Goal: Task Accomplishment & Management: Manage account settings

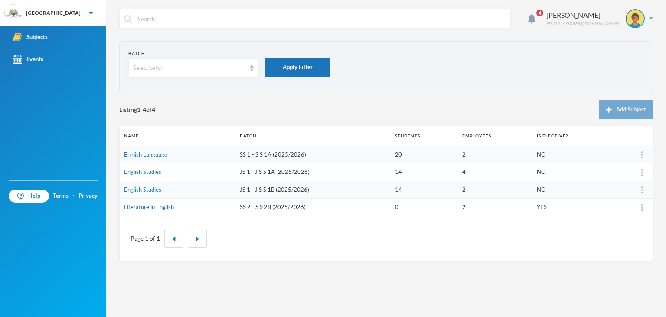
click at [290, 209] on td "SS 2 - S S 2B (2025/2026)" at bounding box center [312, 207] width 155 height 17
click at [283, 207] on td "SS 2 - S S 2B (2025/2026)" at bounding box center [312, 207] width 155 height 17
click at [276, 204] on td "SS 2 - S S 2B (2025/2026)" at bounding box center [312, 207] width 155 height 17
click at [147, 206] on link "Literature in English" at bounding box center [149, 206] width 50 height 7
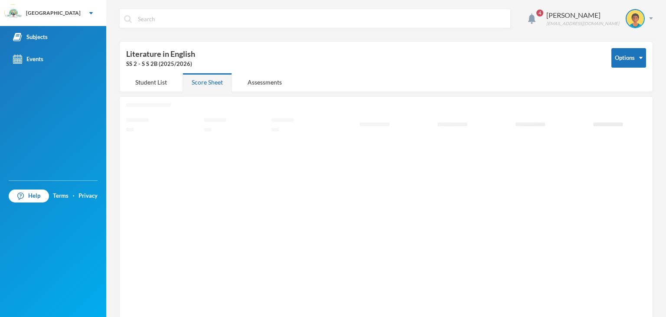
click at [147, 206] on icon "Loading interface..." at bounding box center [386, 214] width 520 height 223
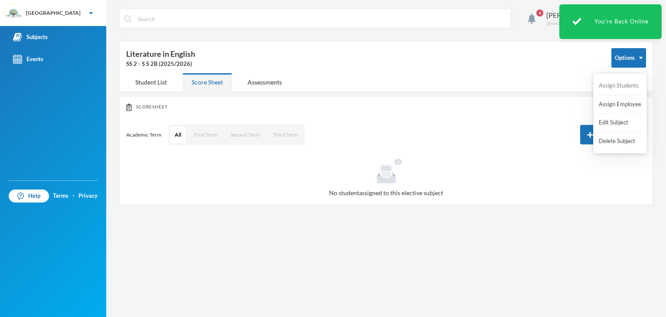
click at [632, 88] on button "Assign Students" at bounding box center [619, 86] width 42 height 16
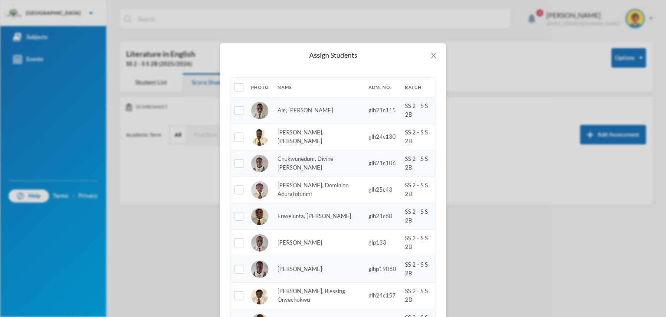
click at [244, 86] on th at bounding box center [239, 88] width 16 height 20
click at [239, 86] on input "checkbox" at bounding box center [239, 87] width 9 height 9
checkbox input "true"
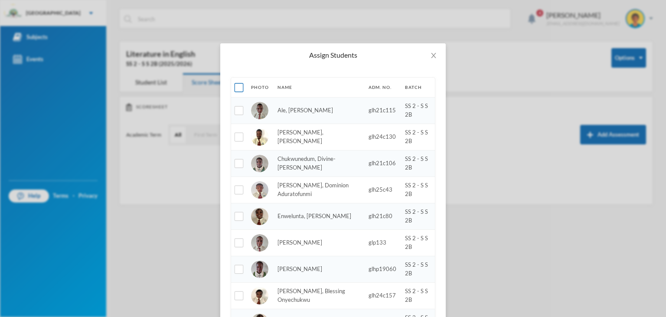
checkbox input "true"
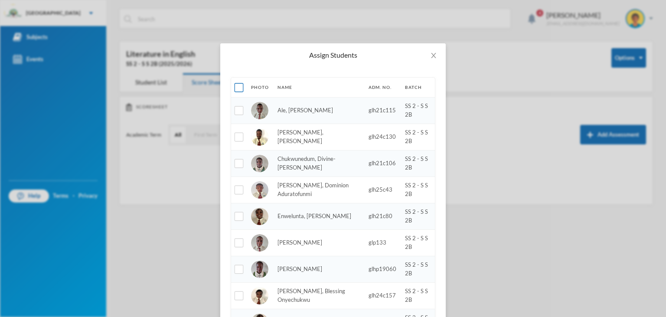
checkbox input "true"
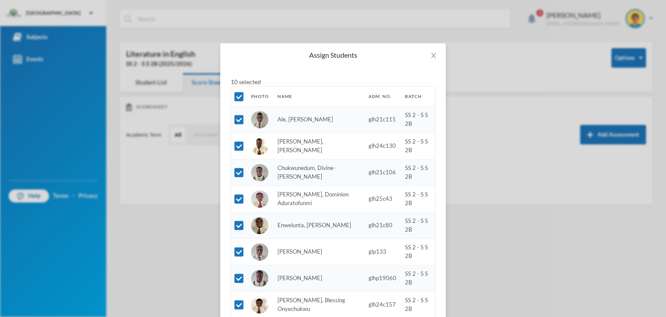
click at [258, 79] on div "10 selected" at bounding box center [246, 81] width 30 height 9
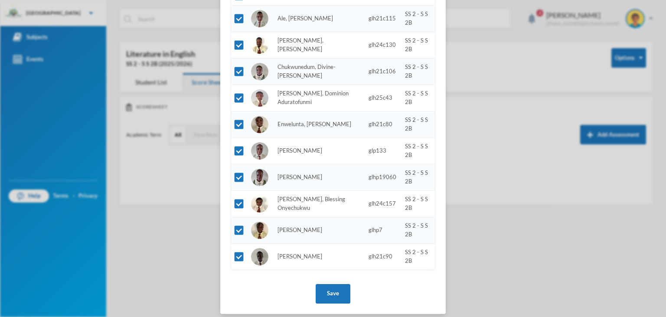
scroll to position [107, 0]
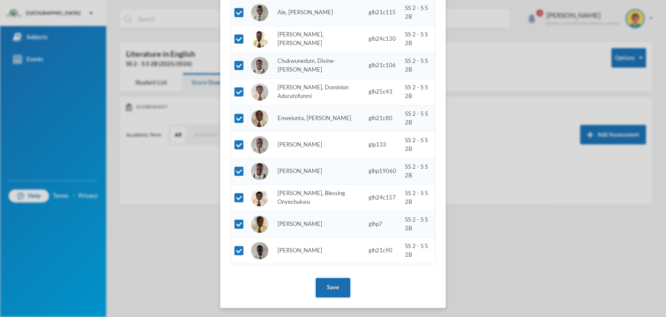
click at [329, 285] on button "Save" at bounding box center [333, 288] width 35 height 20
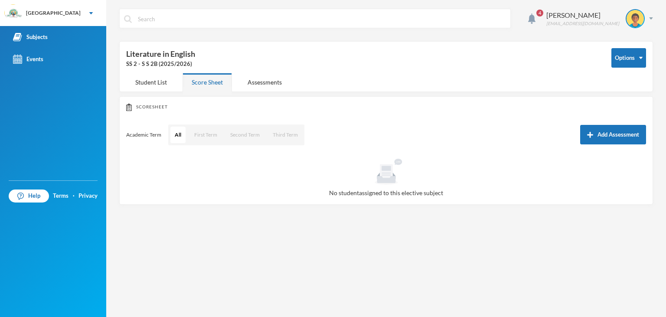
scroll to position [0, 0]
click at [181, 135] on button "All" at bounding box center [177, 135] width 15 height 16
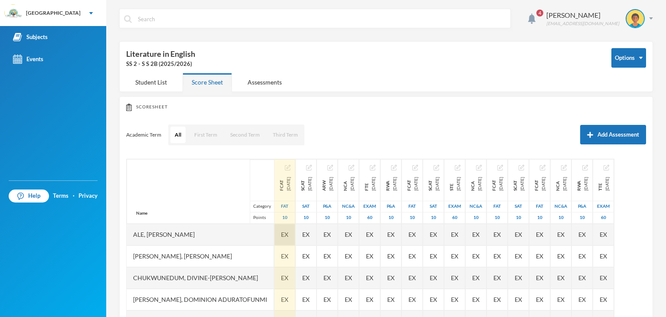
click at [288, 234] on span "EX" at bounding box center [284, 234] width 7 height 9
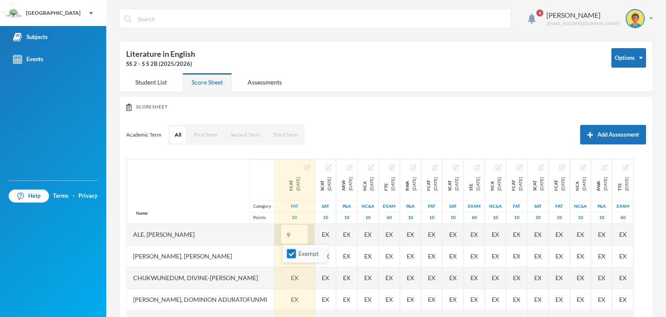
type input "9"
click at [290, 251] on input "Exempt" at bounding box center [291, 253] width 9 height 9
checkbox input "false"
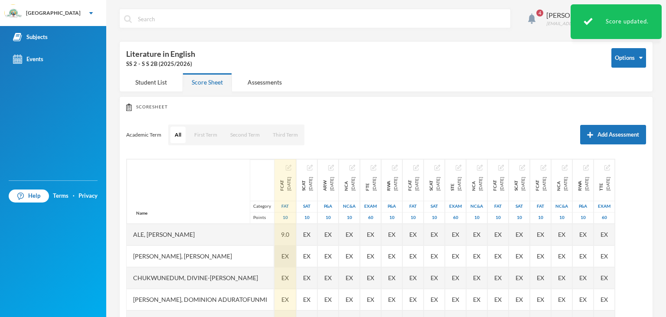
click at [289, 254] on span "EX" at bounding box center [284, 255] width 7 height 9
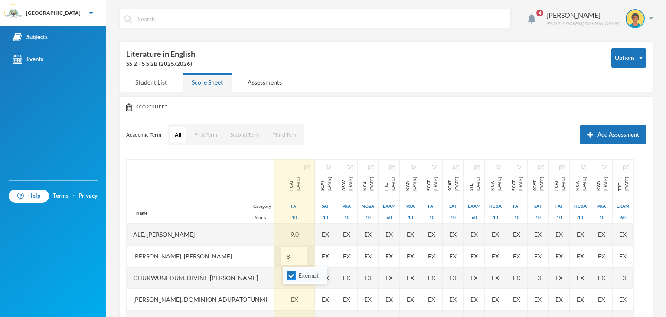
type input "8"
click at [292, 271] on input "Exempt" at bounding box center [291, 275] width 9 height 9
checkbox input "false"
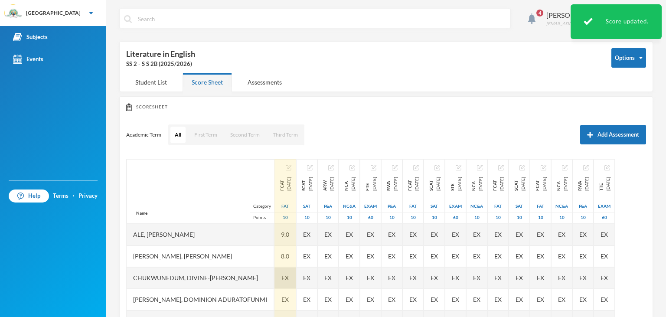
click at [289, 277] on span "EX" at bounding box center [284, 277] width 7 height 9
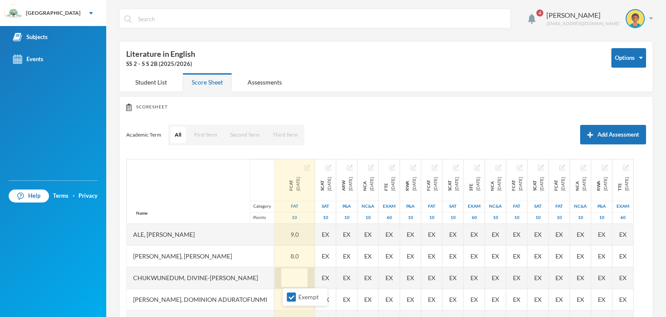
click at [300, 276] on input "text" at bounding box center [294, 278] width 17 height 20
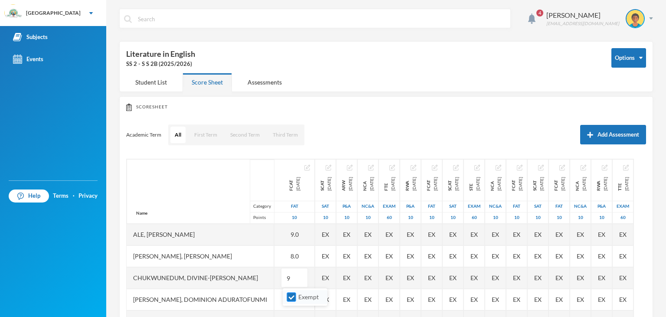
type input "9"
click at [294, 294] on input "Exempt" at bounding box center [291, 297] width 9 height 9
checkbox input "false"
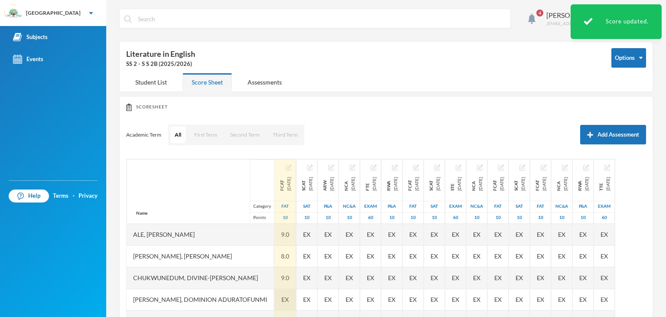
click at [289, 298] on span "EX" at bounding box center [284, 299] width 7 height 9
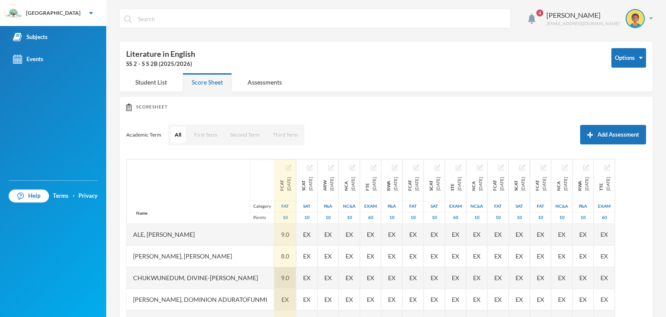
click at [290, 278] on div "9.0" at bounding box center [285, 278] width 22 height 22
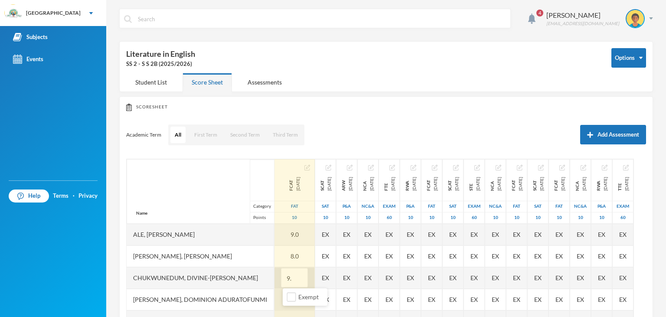
type input "9"
type input "10"
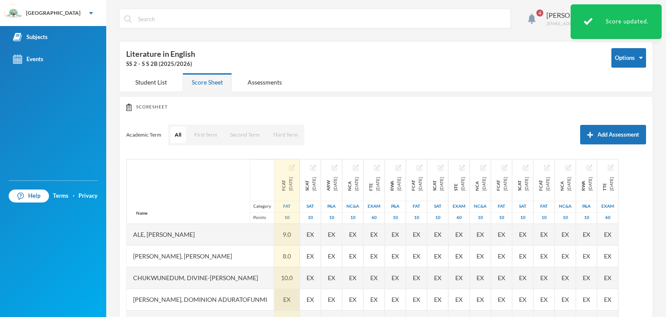
click at [291, 299] on span "EX" at bounding box center [286, 299] width 7 height 9
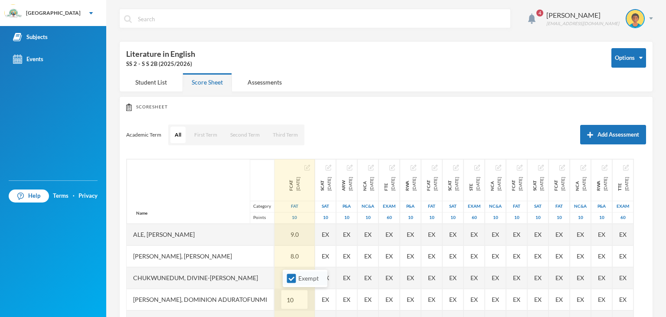
type input "10"
click at [291, 285] on li "Exempt" at bounding box center [305, 278] width 45 height 14
click at [290, 280] on input "Exempt" at bounding box center [291, 278] width 9 height 9
checkbox input "false"
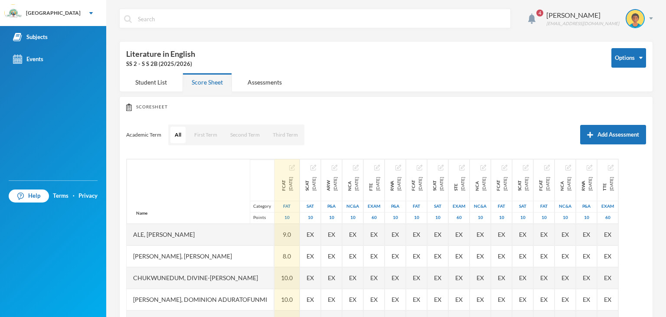
click at [190, 237] on div "Ale, [PERSON_NAME]" at bounding box center [200, 235] width 147 height 22
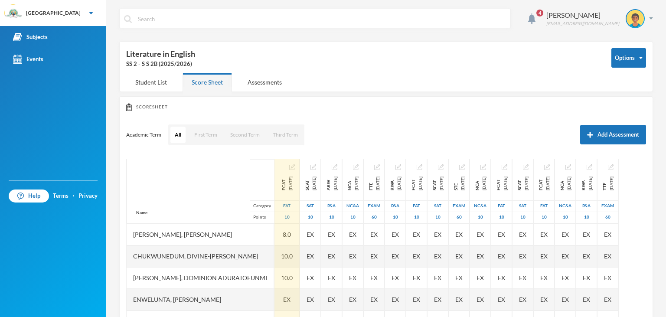
scroll to position [43, 0]
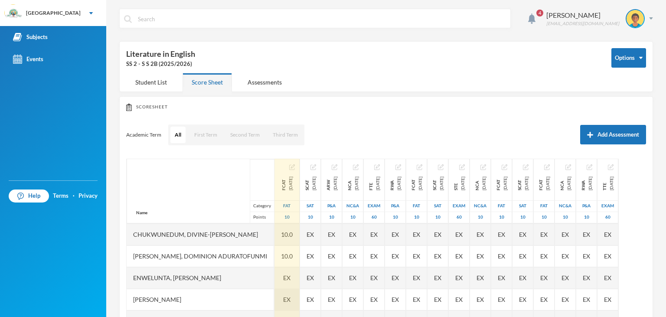
click at [291, 296] on span "EX" at bounding box center [286, 299] width 7 height 9
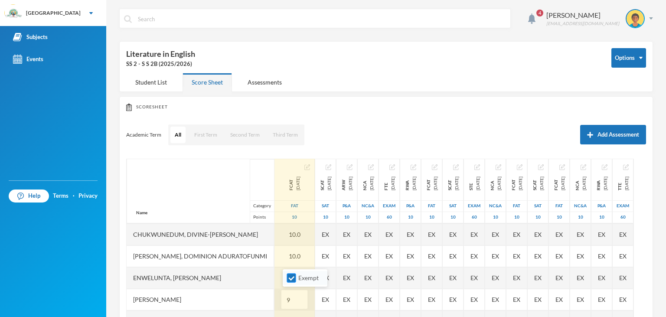
type input "9"
click at [289, 277] on input "Exempt" at bounding box center [291, 278] width 9 height 9
checkbox input "false"
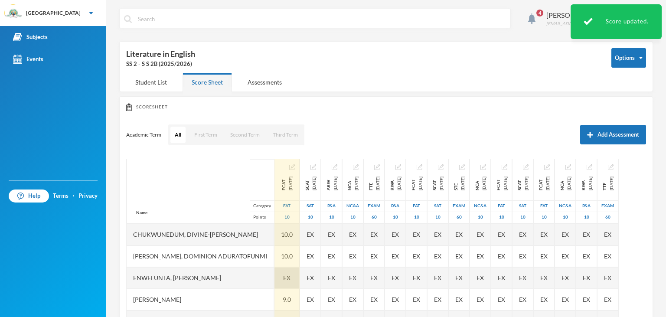
click at [291, 274] on span "EX" at bounding box center [286, 277] width 7 height 9
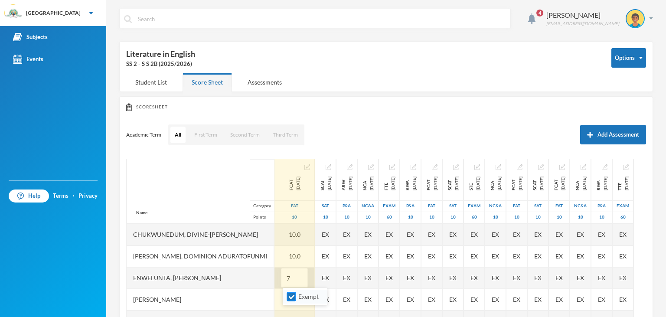
type input "7"
click at [292, 292] on label "Exempt" at bounding box center [305, 297] width 34 height 10
click at [292, 292] on input "Exempt" at bounding box center [291, 296] width 9 height 9
checkbox input "false"
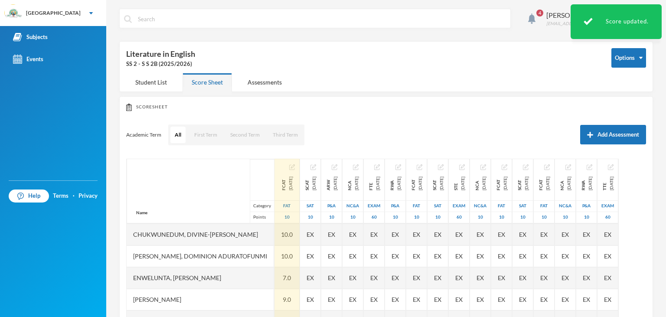
click at [274, 301] on div "[PERSON_NAME]" at bounding box center [200, 300] width 147 height 22
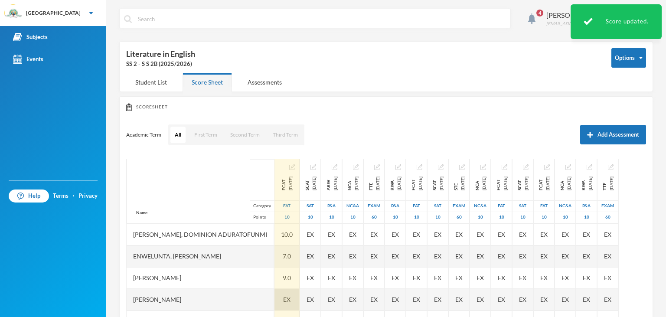
click at [290, 296] on span "EX" at bounding box center [286, 299] width 7 height 9
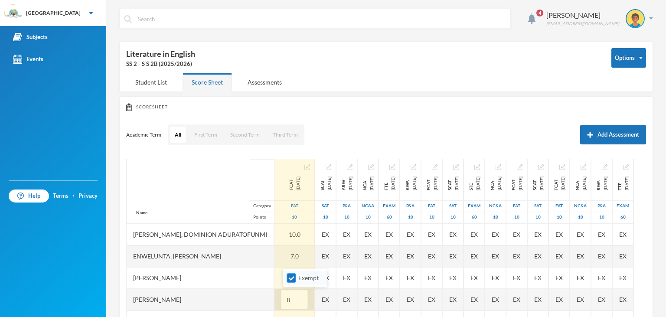
type input "8"
click at [292, 277] on input "Exempt" at bounding box center [291, 278] width 9 height 9
checkbox input "false"
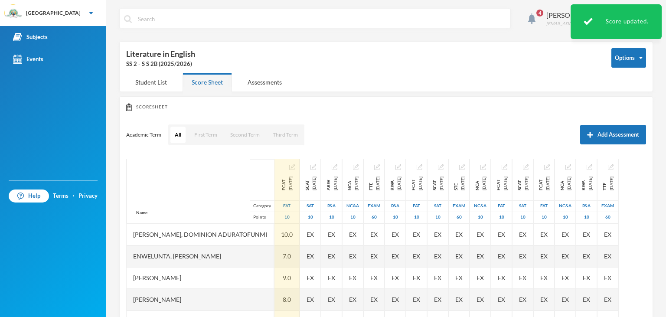
click at [243, 285] on div "[PERSON_NAME]" at bounding box center [200, 278] width 147 height 22
click at [154, 301] on div "[PERSON_NAME]" at bounding box center [200, 300] width 147 height 22
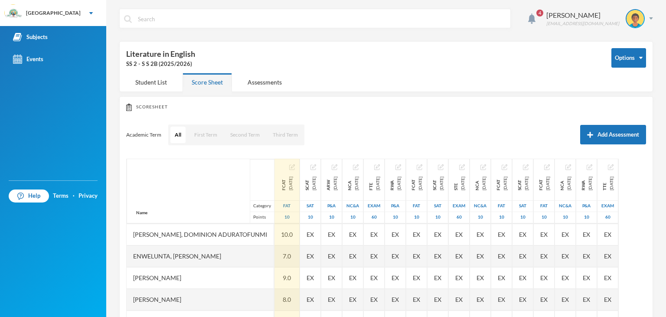
scroll to position [0, 0]
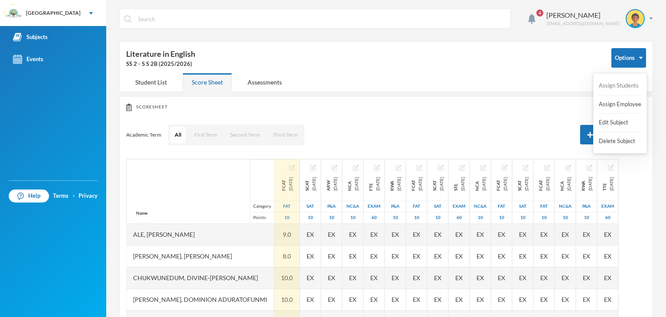
click at [631, 88] on button "Assign Students" at bounding box center [619, 86] width 42 height 16
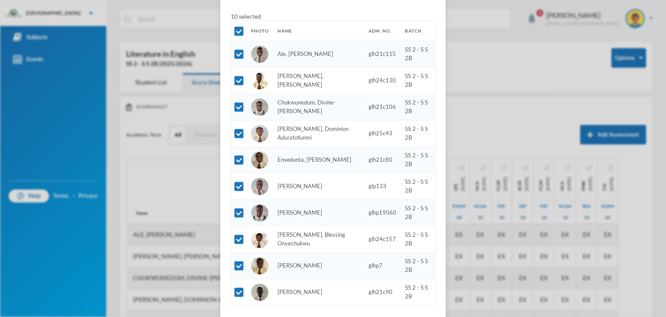
scroll to position [87, 0]
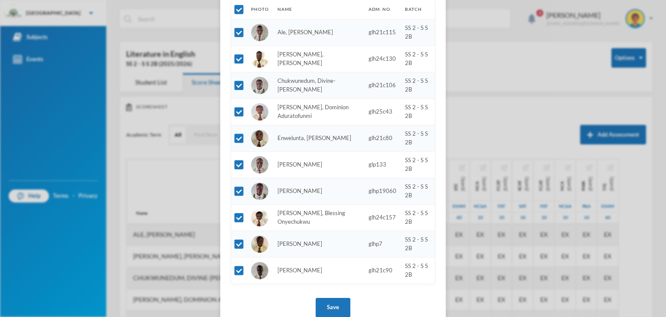
click at [373, 308] on div "10 selected Photo Name Adm. No. Batch Ale, [PERSON_NAME] glh21c115 SS 2 - S S 2…" at bounding box center [333, 153] width 205 height 327
click at [336, 311] on button "Save" at bounding box center [333, 308] width 35 height 20
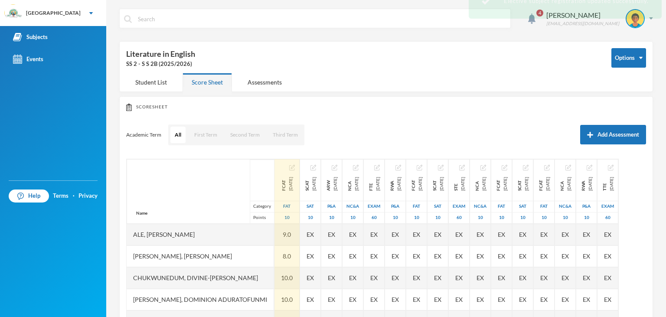
scroll to position [0, 0]
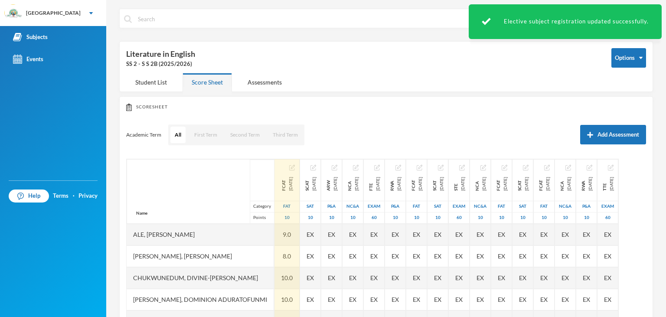
click at [235, 258] on div "[PERSON_NAME], [PERSON_NAME]" at bounding box center [200, 256] width 147 height 22
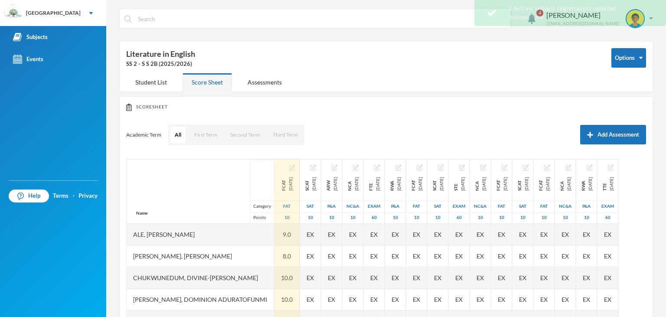
click at [206, 242] on div "Ale, [PERSON_NAME]" at bounding box center [200, 235] width 147 height 22
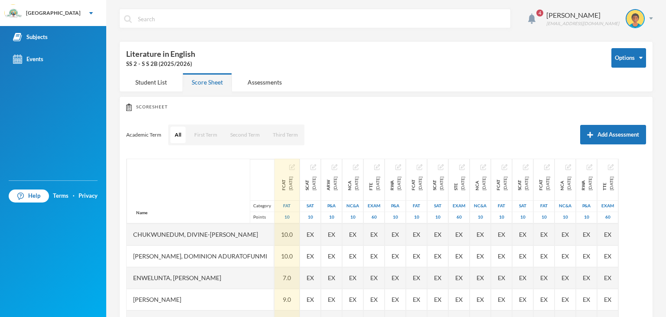
scroll to position [65, 0]
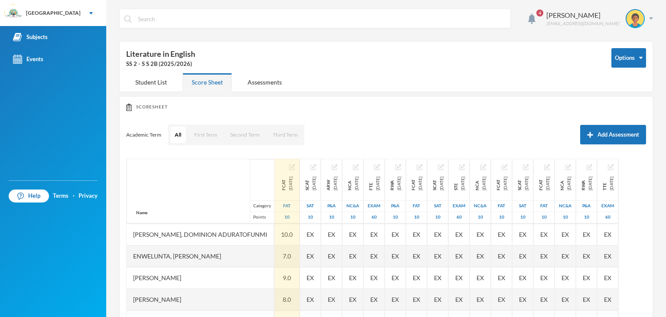
click at [144, 296] on div "[PERSON_NAME]" at bounding box center [200, 300] width 147 height 22
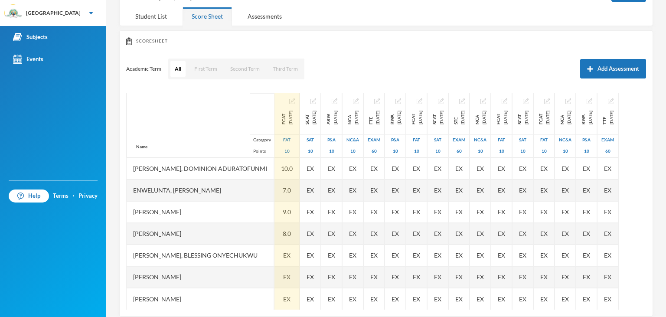
scroll to position [77, 0]
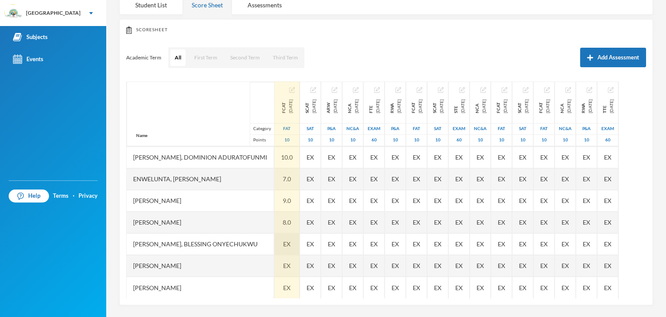
click at [295, 242] on div "EX" at bounding box center [286, 244] width 25 height 22
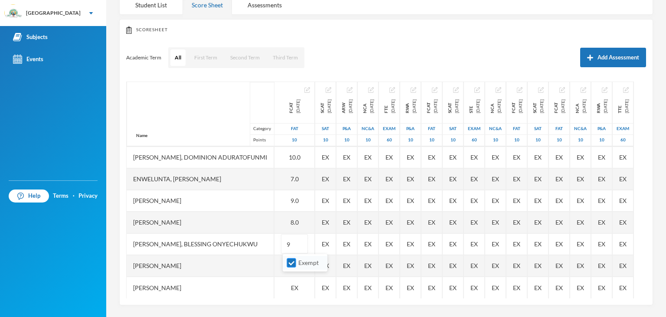
type input "9"
click at [289, 265] on input "Exempt" at bounding box center [291, 262] width 9 height 9
checkbox input "false"
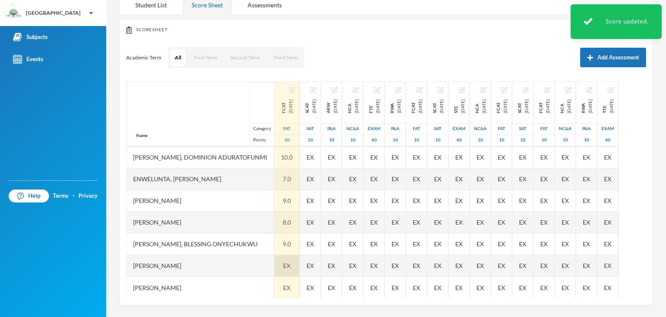
click at [286, 268] on div "EX" at bounding box center [286, 266] width 25 height 22
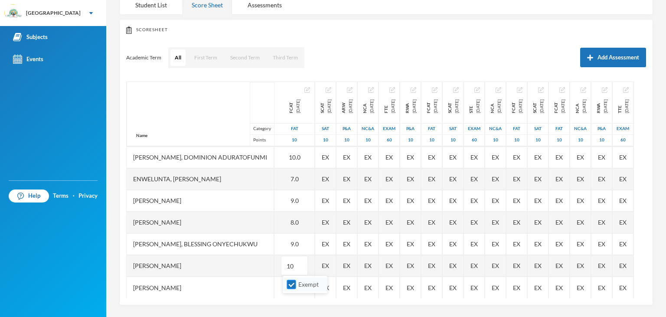
type input "10"
click at [292, 284] on input "Exempt" at bounding box center [291, 284] width 9 height 9
checkbox input "false"
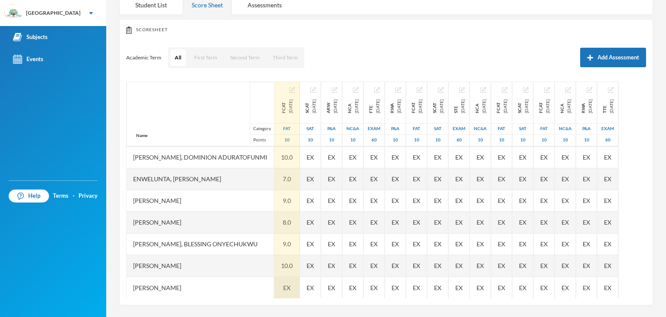
click at [291, 288] on span "EX" at bounding box center [286, 287] width 7 height 9
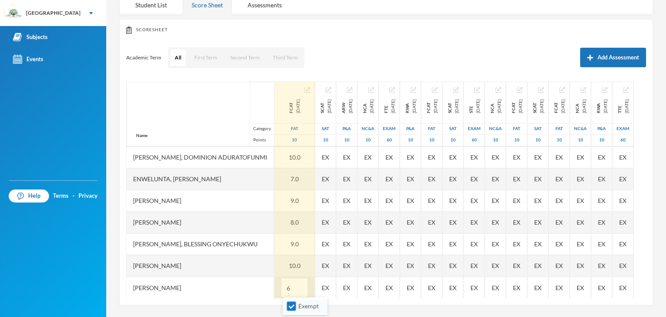
type input "6"
click at [289, 307] on input "Exempt" at bounding box center [291, 306] width 9 height 9
checkbox input "false"
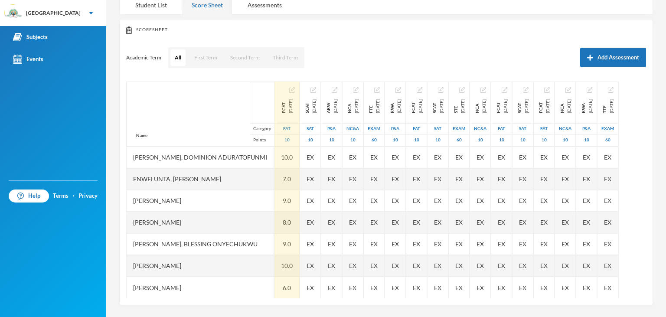
click at [500, 32] on div "Scoresheet" at bounding box center [386, 30] width 520 height 8
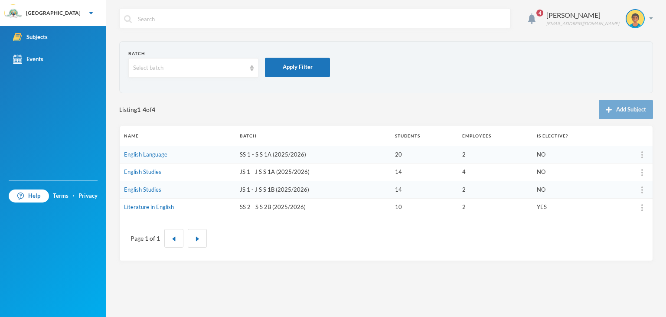
click at [263, 173] on td "JS 1 - J S S 1A (2025/2026)" at bounding box center [312, 172] width 155 height 18
click at [144, 170] on link "English Studies" at bounding box center [142, 171] width 37 height 7
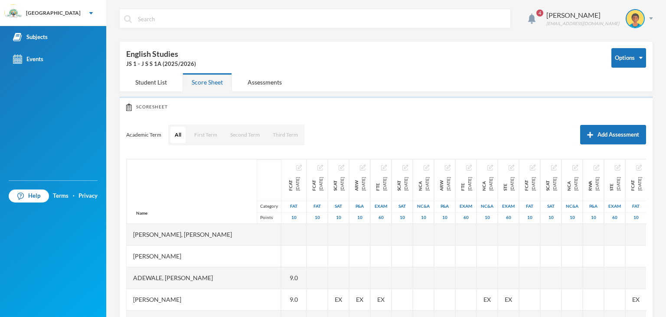
click at [144, 170] on div "Name Category Points" at bounding box center [204, 191] width 154 height 65
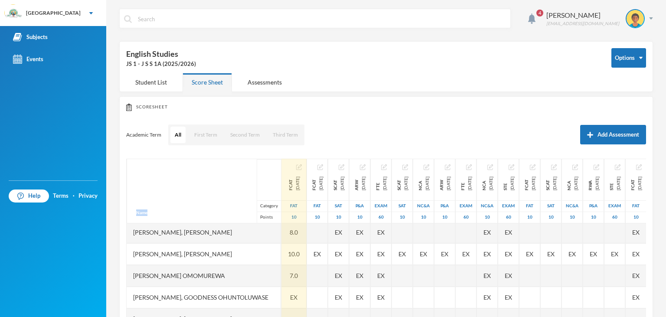
scroll to position [325, 0]
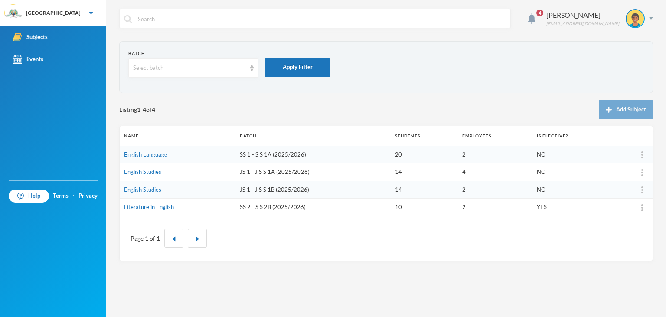
click at [155, 193] on td "English Studies" at bounding box center [178, 190] width 116 height 18
click at [142, 188] on link "English Studies" at bounding box center [142, 189] width 37 height 7
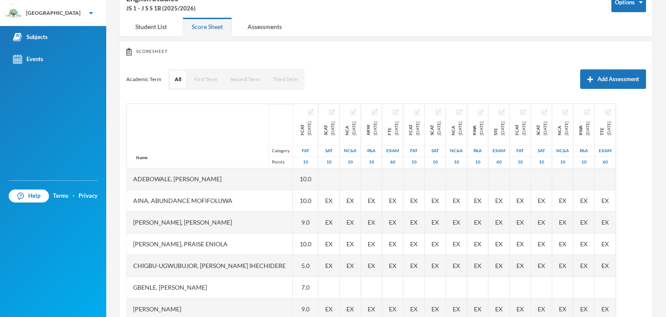
scroll to position [77, 0]
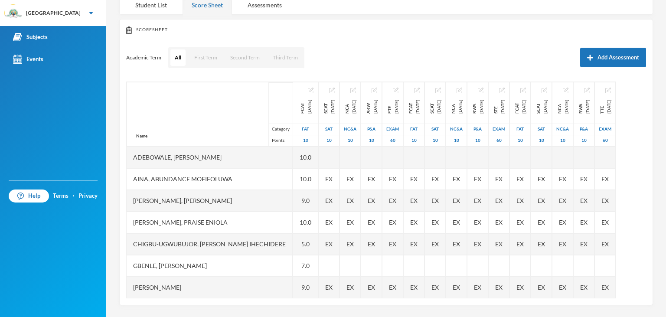
click at [200, 194] on div "[PERSON_NAME], [PERSON_NAME]" at bounding box center [210, 201] width 166 height 22
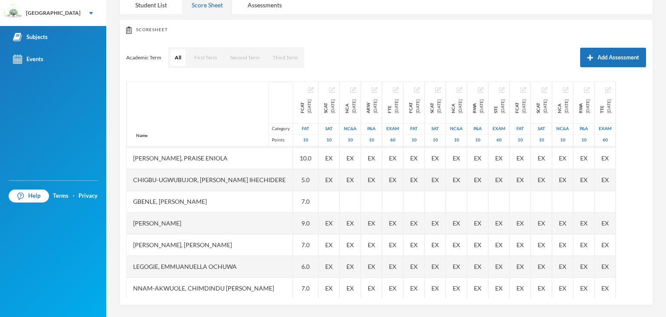
scroll to position [0, 0]
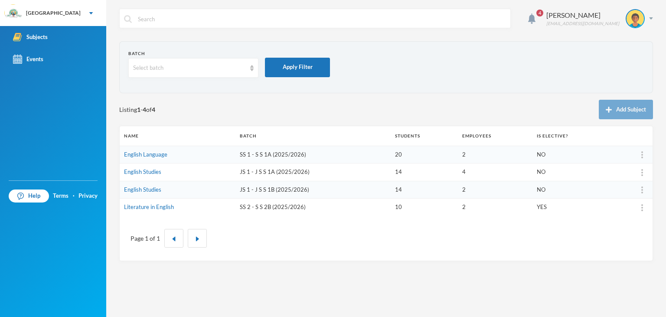
click at [257, 174] on td "JS 1 - J S S 1A (2025/2026)" at bounding box center [312, 172] width 155 height 18
click at [160, 175] on link "English Studies" at bounding box center [142, 171] width 37 height 7
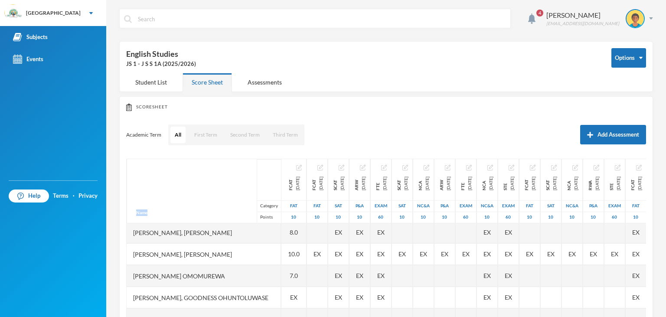
scroll to position [325, 0]
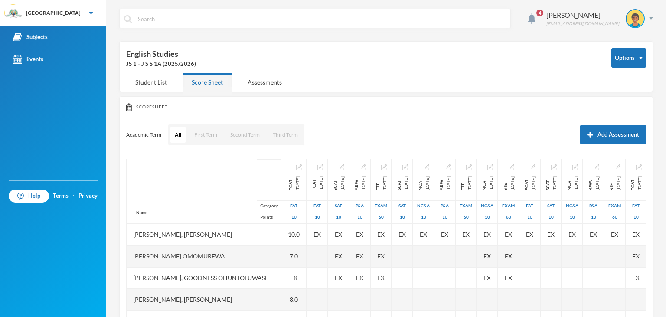
click at [206, 176] on div "Name Category Points" at bounding box center [204, 191] width 154 height 65
click at [205, 276] on div "[PERSON_NAME], Goodness Ohuntoluwase" at bounding box center [204, 278] width 154 height 22
click at [181, 232] on div "[PERSON_NAME], [PERSON_NAME]" at bounding box center [204, 235] width 154 height 22
click at [209, 270] on div "[PERSON_NAME], Goodness Ohuntoluwase" at bounding box center [204, 278] width 154 height 22
click at [211, 275] on div "[PERSON_NAME], Goodness Ohuntoluwase" at bounding box center [204, 278] width 154 height 22
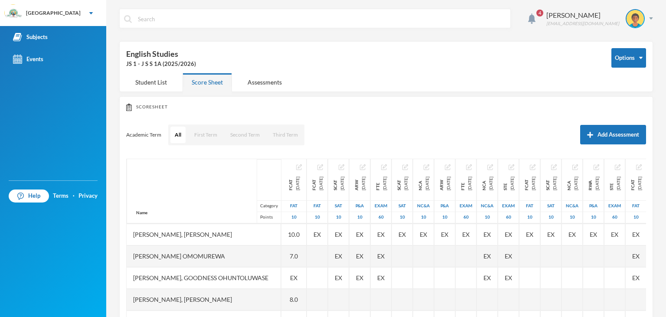
click at [145, 294] on div "[PERSON_NAME], [PERSON_NAME]" at bounding box center [204, 300] width 154 height 22
click at [155, 297] on div "[PERSON_NAME], [PERSON_NAME]" at bounding box center [204, 300] width 154 height 22
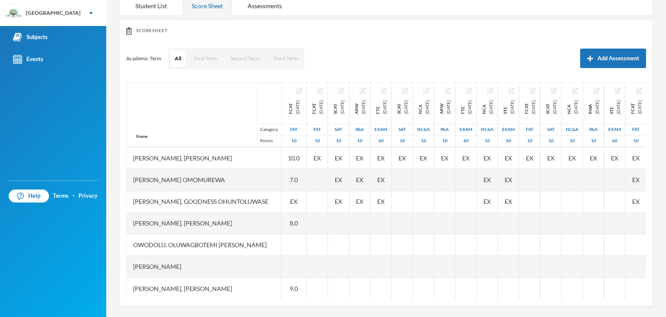
scroll to position [77, 0]
click at [175, 285] on div "[PERSON_NAME], [PERSON_NAME]" at bounding box center [204, 288] width 154 height 22
